Goal: Ask a question

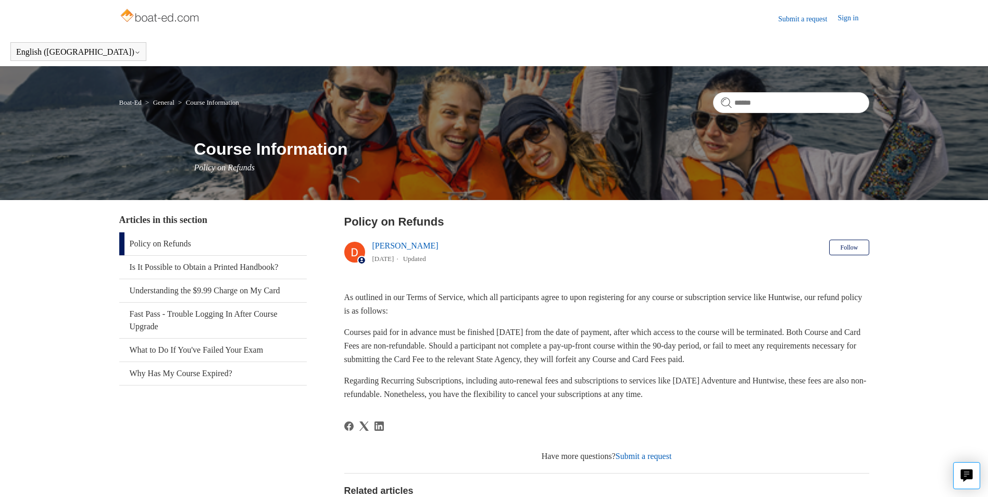
click at [646, 459] on link "Submit a request" at bounding box center [644, 455] width 56 height 9
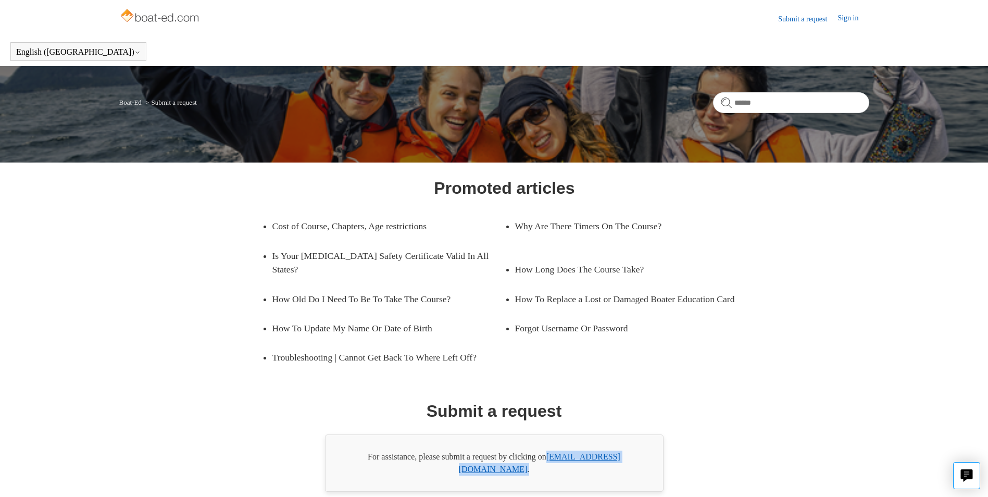
drag, startPoint x: 634, startPoint y: 457, endPoint x: 550, endPoint y: 456, distance: 84.4
click at [550, 456] on div "For assistance, please submit a request by clicking on support@boat-ed.com ." at bounding box center [494, 462] width 338 height 57
drag, startPoint x: 550, startPoint y: 456, endPoint x: 555, endPoint y: 454, distance: 5.6
copy div "support@boat-ed.com ."
click at [837, 16] on link "Sign in" at bounding box center [852, 18] width 31 height 12
